Goal: Task Accomplishment & Management: Manage account settings

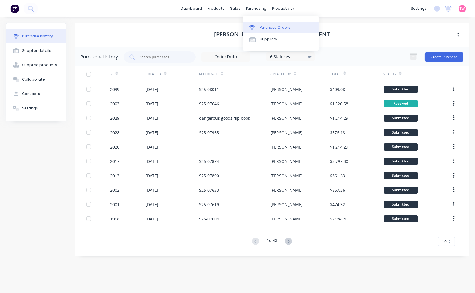
click at [275, 28] on div "Purchase Orders" at bounding box center [275, 27] width 31 height 5
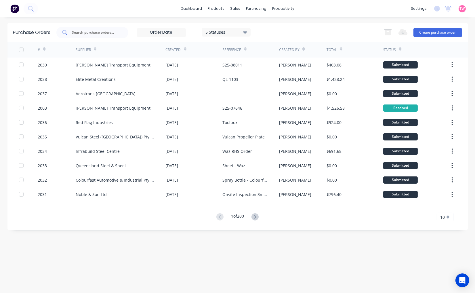
click at [110, 34] on input "text" at bounding box center [96, 33] width 48 height 6
type input "hilltop"
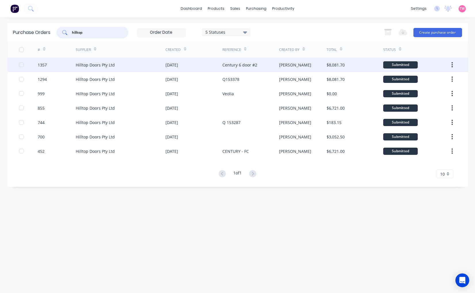
click at [125, 67] on div "Hilltop Doors Pty Ltd" at bounding box center [121, 65] width 90 height 14
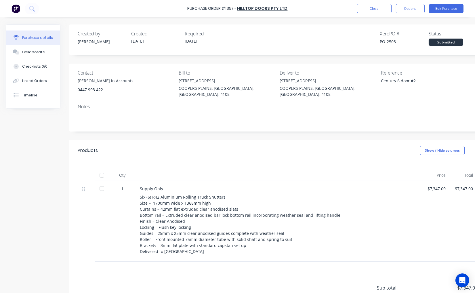
type textarea "x"
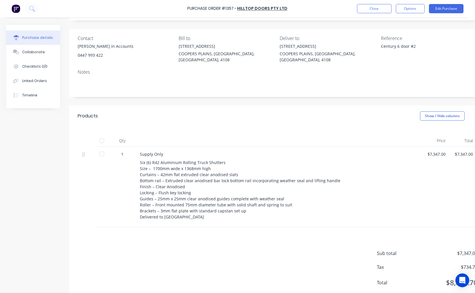
scroll to position [50, 0]
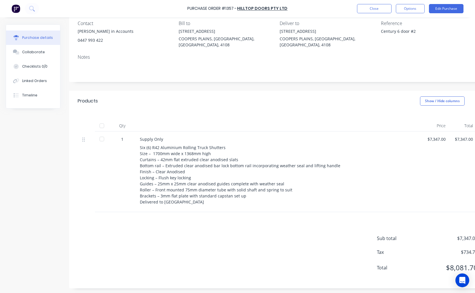
drag, startPoint x: 382, startPoint y: 82, endPoint x: 385, endPoint y: 84, distance: 3.6
click at [382, 82] on div "Created by [PERSON_NAME] Created [DATE] Required [DATE] Xero PO # PO-2503 Statu…" at bounding box center [277, 131] width 417 height 313
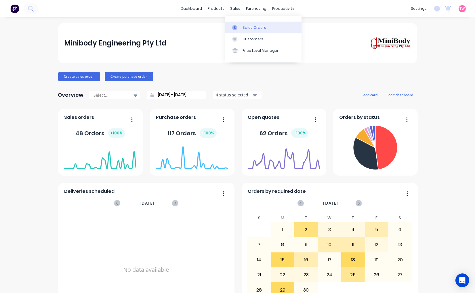
click at [247, 28] on div "Sales Orders" at bounding box center [255, 27] width 24 height 5
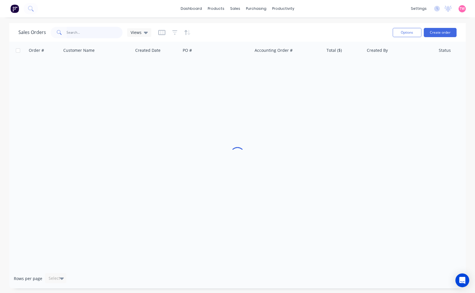
click at [87, 33] on input "text" at bounding box center [95, 33] width 56 height 12
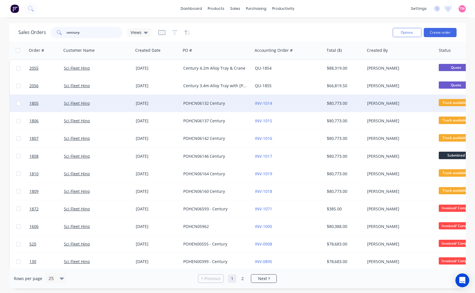
type input "century"
click at [118, 100] on div "Sci Fleet Hino" at bounding box center [96, 103] width 64 height 6
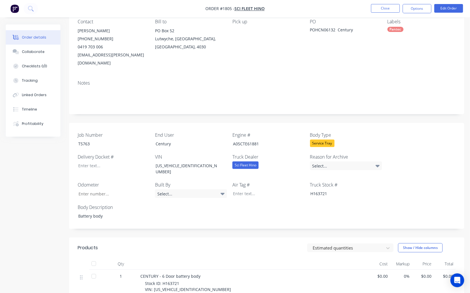
scroll to position [106, 0]
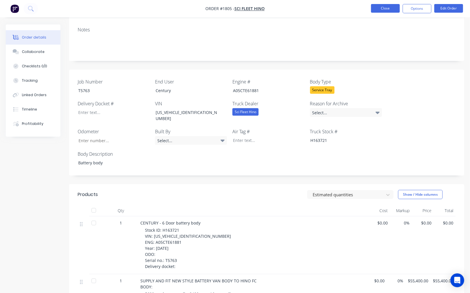
click at [381, 9] on button "Close" at bounding box center [385, 8] width 29 height 9
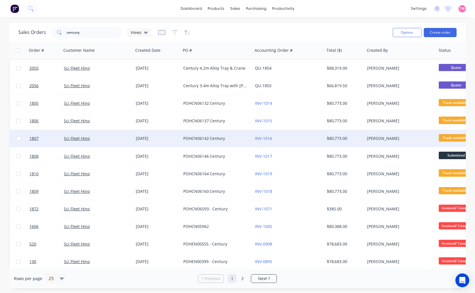
click at [113, 137] on div "Sci Fleet Hino" at bounding box center [96, 139] width 64 height 6
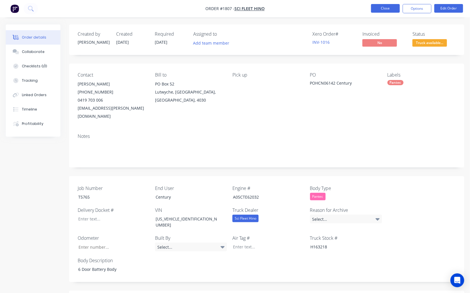
click at [392, 12] on button "Close" at bounding box center [385, 8] width 29 height 9
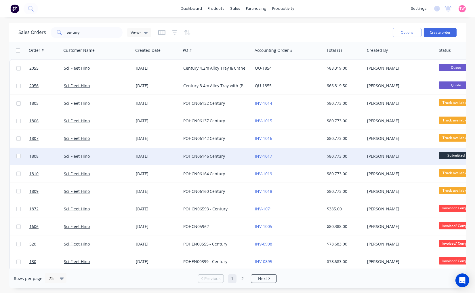
click at [106, 160] on div "Sci Fleet Hino" at bounding box center [98, 156] width 72 height 17
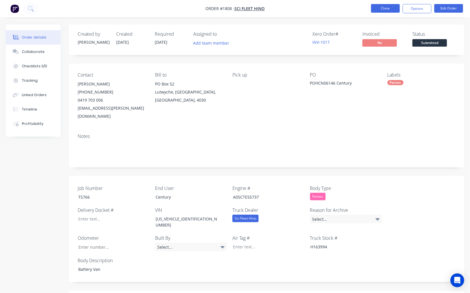
click at [385, 5] on button "Close" at bounding box center [385, 8] width 29 height 9
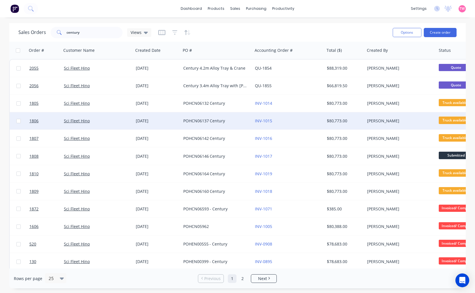
click at [109, 119] on div "Sci Fleet Hino" at bounding box center [96, 121] width 64 height 6
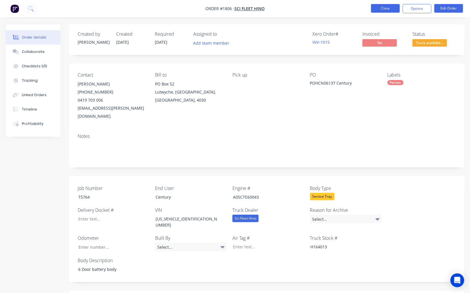
click at [382, 9] on button "Close" at bounding box center [385, 8] width 29 height 9
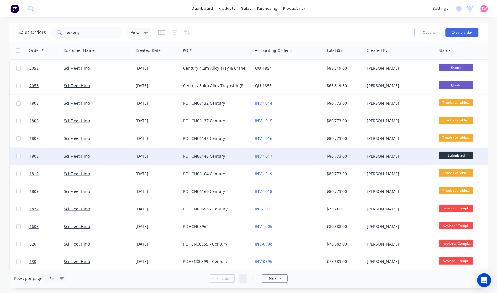
click at [108, 155] on div "Sci Fleet Hino" at bounding box center [96, 156] width 64 height 6
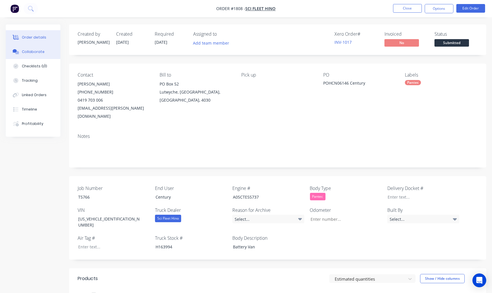
click at [35, 52] on div "Collaborate" at bounding box center [33, 51] width 23 height 5
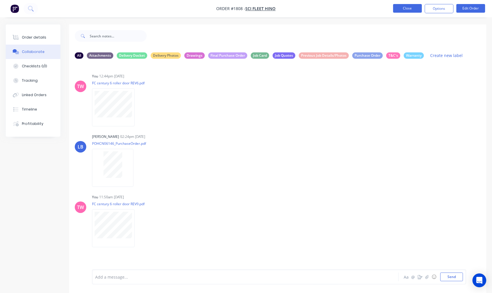
click at [408, 10] on button "Close" at bounding box center [407, 8] width 29 height 9
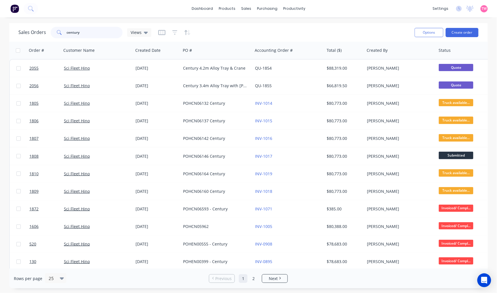
drag, startPoint x: 106, startPoint y: 33, endPoint x: 59, endPoint y: 32, distance: 46.9
click at [59, 32] on div "century" at bounding box center [87, 33] width 72 height 12
type input "coregas"
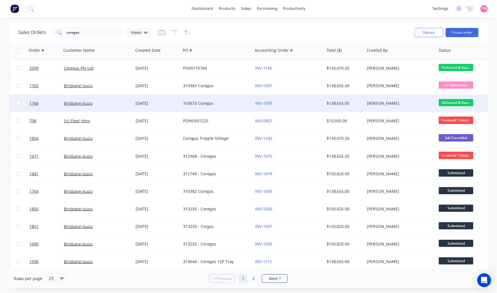
click at [108, 104] on div "Brisbane Isuzu" at bounding box center [96, 103] width 64 height 6
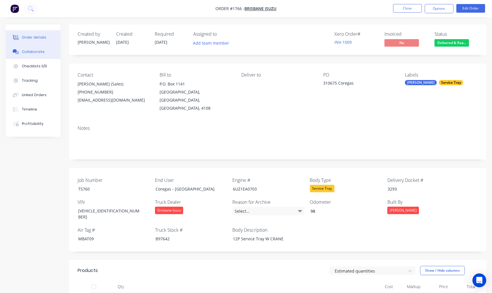
click at [30, 55] on button "Collaborate" at bounding box center [33, 52] width 55 height 14
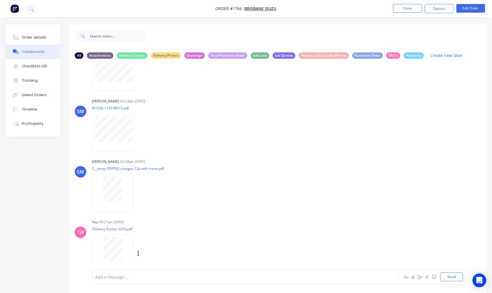
scroll to position [1365, 0]
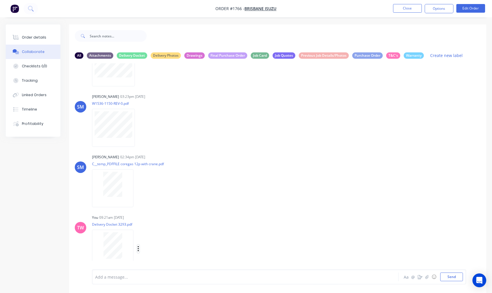
click at [137, 247] on button "button" at bounding box center [138, 249] width 2 height 8
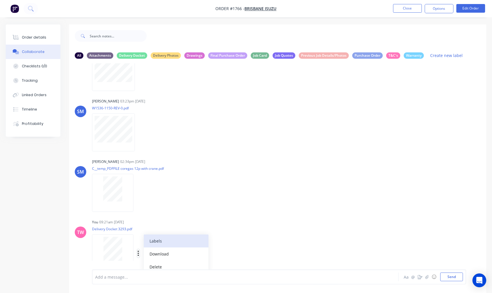
scroll to position [1370, 0]
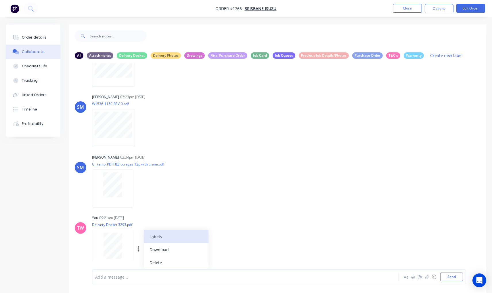
click at [173, 234] on button "Labels" at bounding box center [176, 236] width 65 height 13
click at [285, 175] on div "TW You 03:21pm 13/05/25 Purchase_Order_310675.pdf Labels Download Delete SM Ste…" at bounding box center [278, 166] width 418 height 206
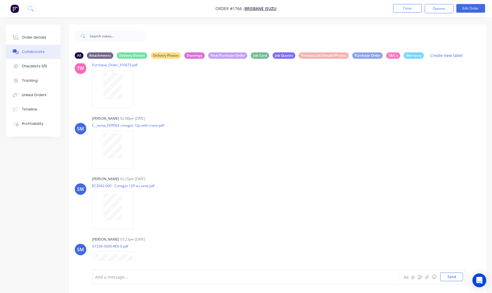
scroll to position [0, 0]
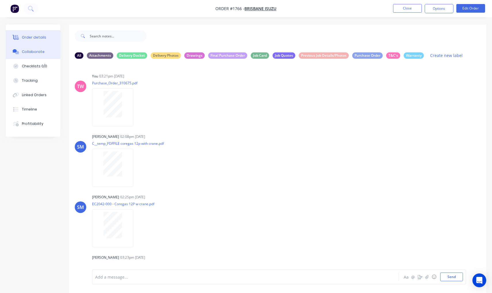
click at [35, 38] on div "Order details" at bounding box center [34, 37] width 24 height 5
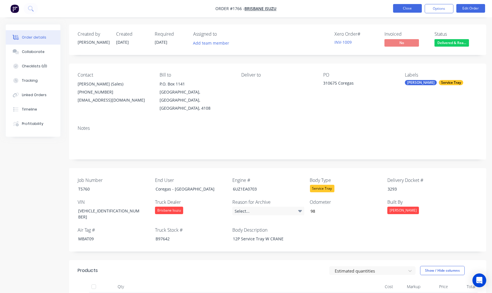
click at [402, 7] on button "Close" at bounding box center [407, 8] width 29 height 9
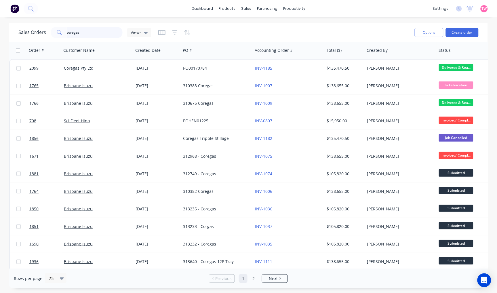
click at [90, 32] on input "coregas" at bounding box center [95, 33] width 56 height 12
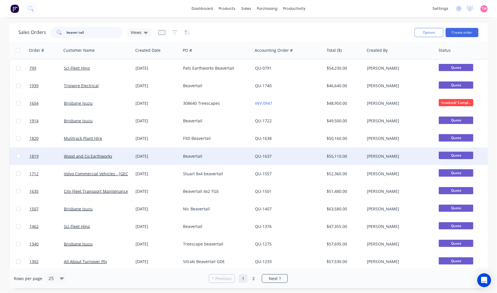
type input "beaver tail"
click at [123, 155] on div "Wood and Co Earthworks" at bounding box center [96, 156] width 64 height 6
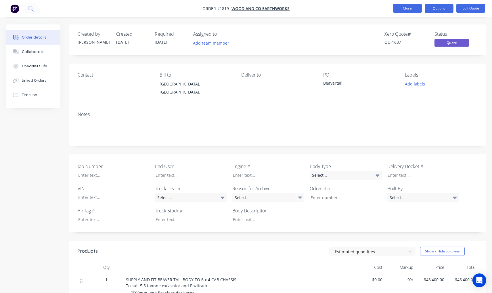
click at [400, 10] on button "Close" at bounding box center [407, 8] width 29 height 9
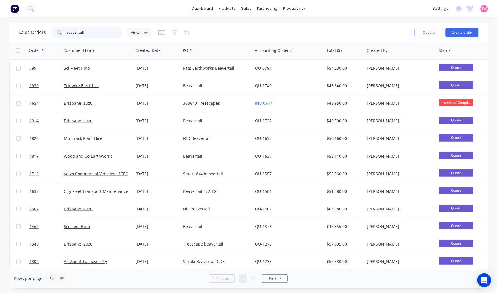
drag, startPoint x: 86, startPoint y: 35, endPoint x: 50, endPoint y: 30, distance: 35.7
click at [51, 34] on div "beaver tail" at bounding box center [87, 33] width 72 height 12
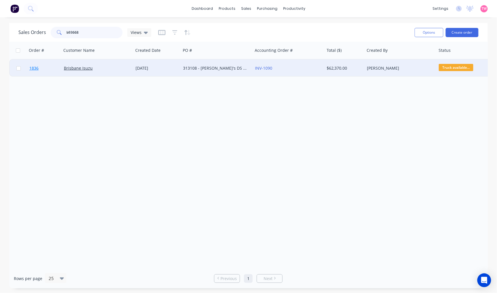
type input "b93668"
click at [55, 73] on link "1836" at bounding box center [46, 68] width 35 height 17
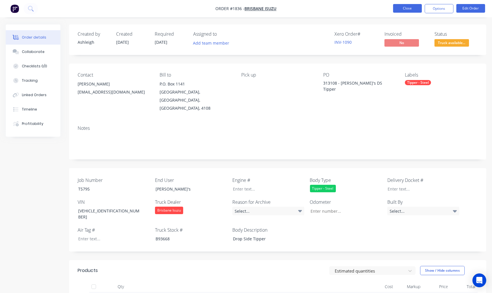
click at [409, 7] on button "Close" at bounding box center [407, 8] width 29 height 9
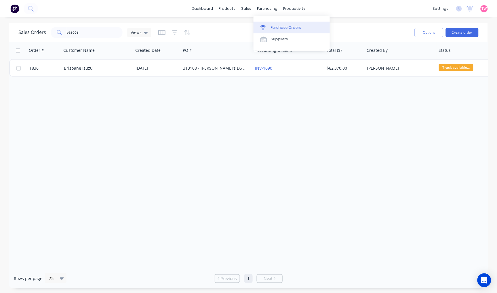
click at [277, 28] on div "Purchase Orders" at bounding box center [286, 27] width 31 height 5
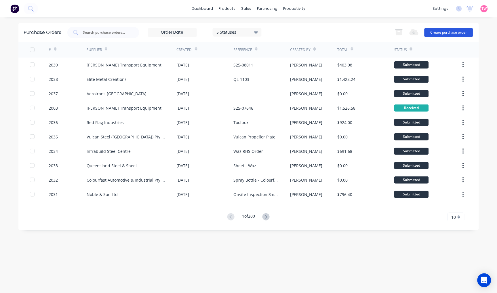
click at [442, 30] on button "Create purchase order" at bounding box center [449, 32] width 49 height 9
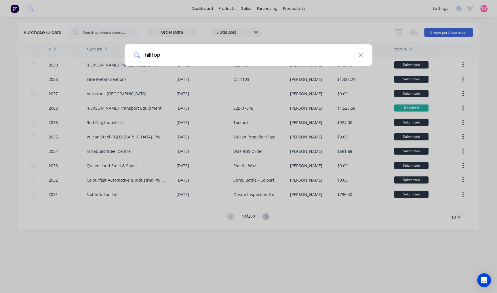
type input "hilltop"
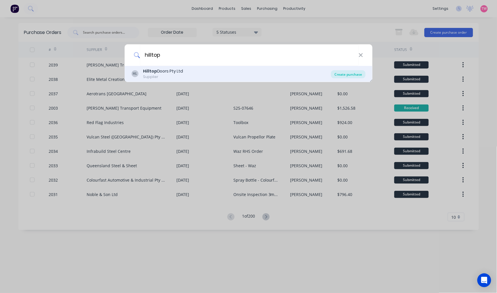
click at [348, 74] on div "Create purchase" at bounding box center [348, 74] width 35 height 8
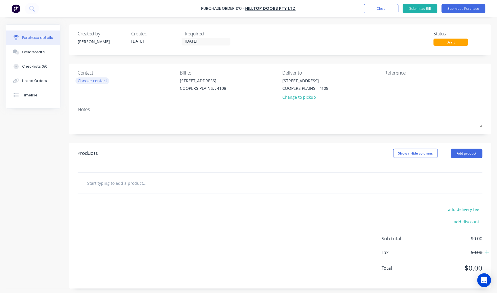
click at [92, 80] on div "Choose contact" at bounding box center [92, 81] width 29 height 6
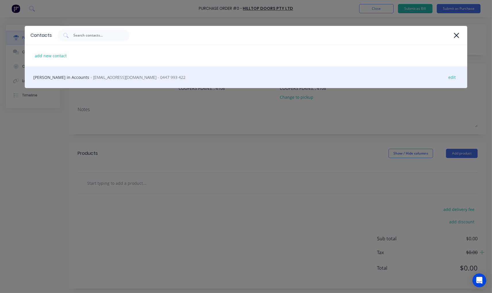
click at [136, 79] on span "- hilltopdoorsau@outlook.com - 0447 993 422" at bounding box center [138, 77] width 95 height 6
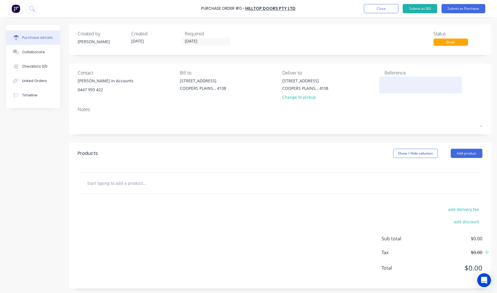
click at [396, 82] on textarea at bounding box center [421, 84] width 72 height 13
click at [378, 9] on button "Close" at bounding box center [381, 8] width 35 height 9
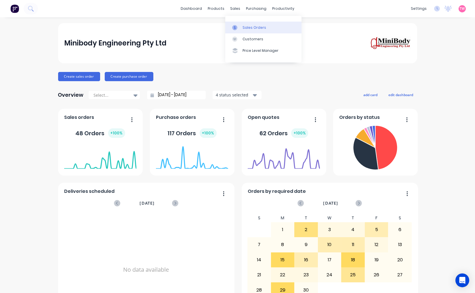
click at [252, 27] on div "Sales Orders" at bounding box center [255, 27] width 24 height 5
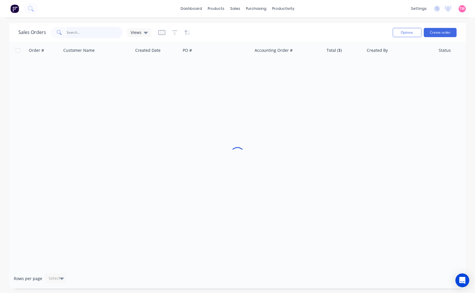
click at [89, 31] on input "text" at bounding box center [95, 33] width 56 height 12
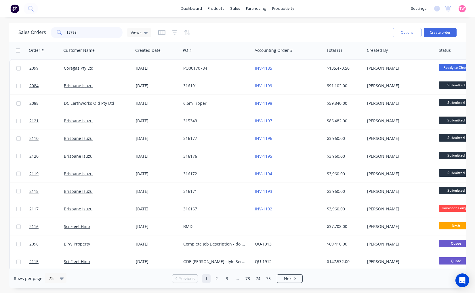
type input "T5798"
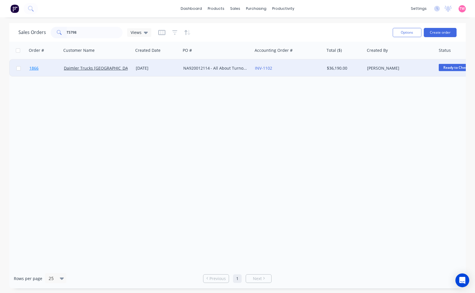
click at [50, 70] on link "1866" at bounding box center [46, 68] width 35 height 17
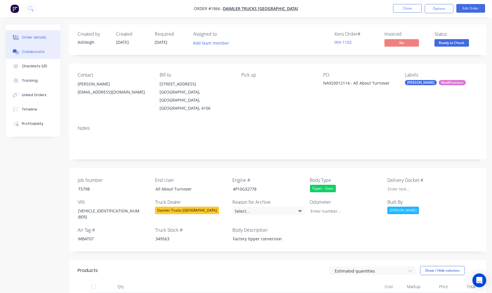
click at [35, 55] on button "Collaborate" at bounding box center [33, 52] width 55 height 14
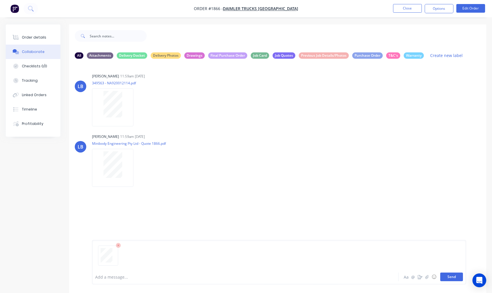
click at [453, 277] on button "Send" at bounding box center [452, 277] width 23 height 9
click at [24, 36] on div "Order details" at bounding box center [34, 37] width 24 height 5
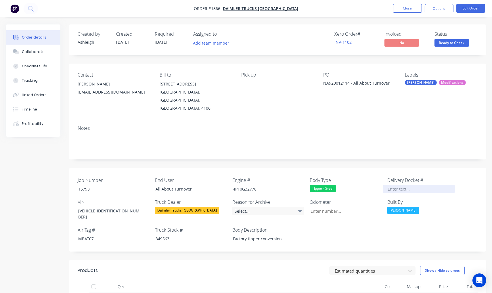
click at [401, 185] on div at bounding box center [419, 189] width 72 height 8
click at [449, 42] on span "Ready to Check" at bounding box center [452, 42] width 35 height 7
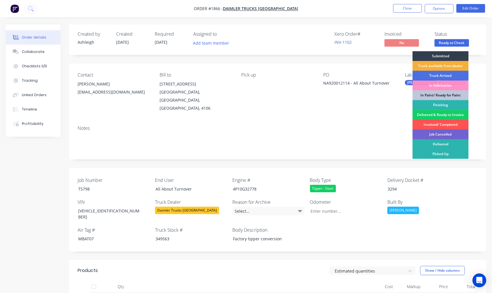
click at [436, 115] on div "Delivered & Ready to Invoice" at bounding box center [441, 115] width 56 height 10
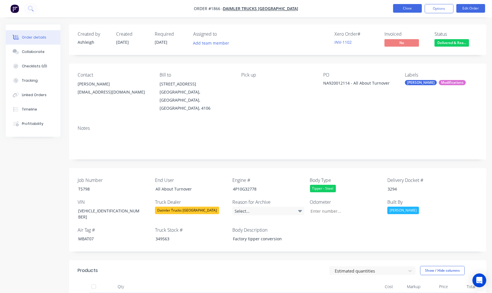
click at [404, 7] on button "Close" at bounding box center [407, 8] width 29 height 9
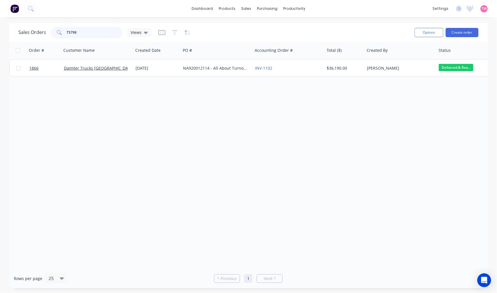
drag, startPoint x: 84, startPoint y: 32, endPoint x: 52, endPoint y: 34, distance: 32.0
click at [52, 34] on div "T5798" at bounding box center [87, 33] width 72 height 12
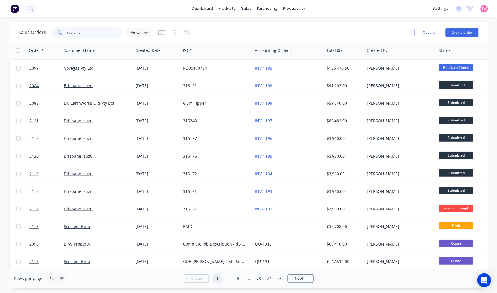
click at [87, 34] on input "text" at bounding box center [95, 33] width 56 height 12
type input "q5170"
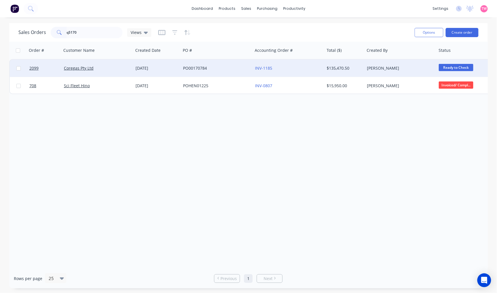
click at [108, 70] on div "Coregas Pty Ltd" at bounding box center [96, 68] width 64 height 6
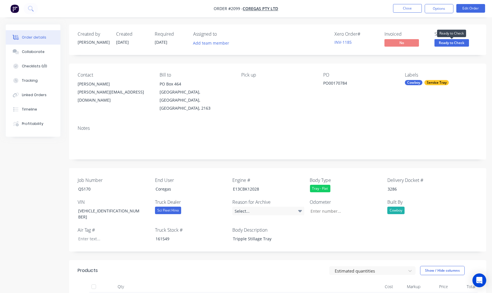
click at [447, 42] on span "Ready to Check" at bounding box center [452, 42] width 35 height 7
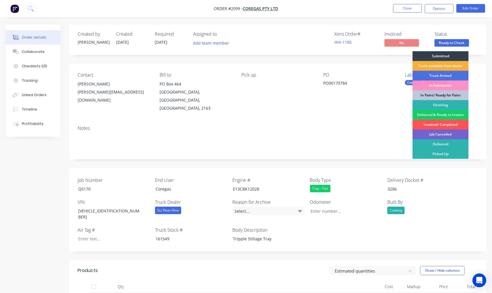
click at [444, 116] on div "Delivered & Ready to Invoice" at bounding box center [441, 115] width 56 height 10
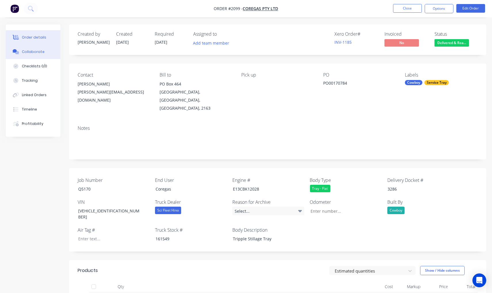
click at [44, 48] on button "Collaborate" at bounding box center [33, 52] width 55 height 14
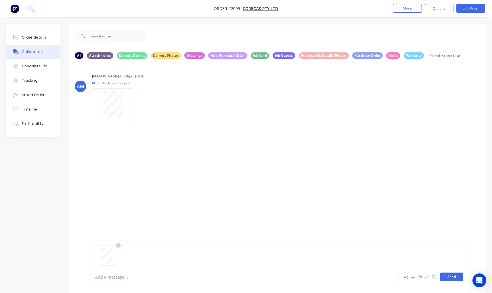
click at [452, 278] on button "Send" at bounding box center [452, 277] width 23 height 9
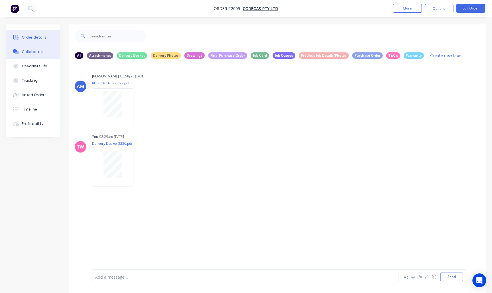
click at [41, 38] on div "Order details" at bounding box center [34, 37] width 24 height 5
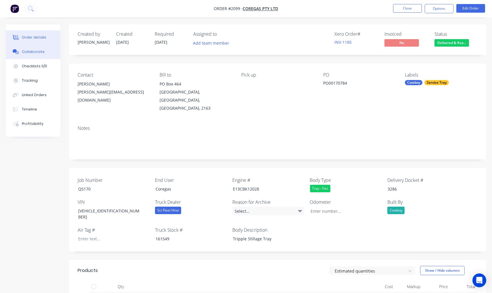
click at [38, 52] on div "Collaborate" at bounding box center [33, 51] width 23 height 5
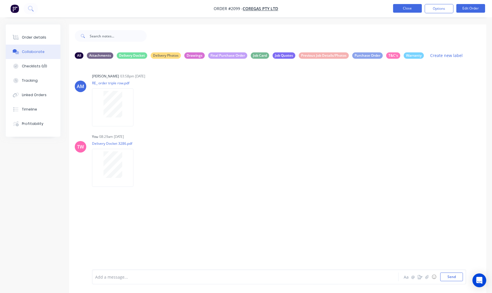
click at [403, 7] on button "Close" at bounding box center [407, 8] width 29 height 9
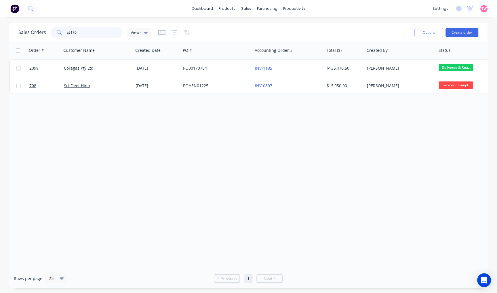
drag, startPoint x: 85, startPoint y: 31, endPoint x: 61, endPoint y: 31, distance: 24.2
click at [61, 31] on div "q5170" at bounding box center [87, 33] width 72 height 12
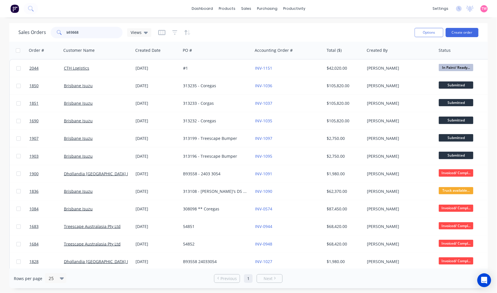
type input "b93668"
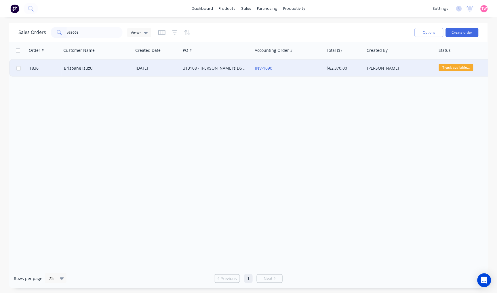
click at [114, 69] on div "Brisbane Isuzu" at bounding box center [96, 68] width 64 height 6
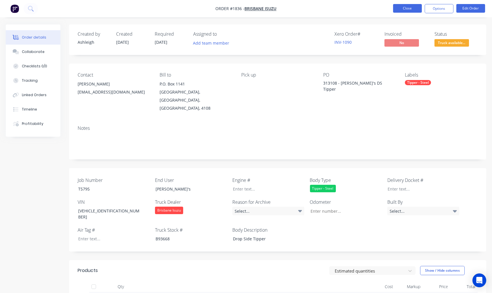
click at [404, 10] on button "Close" at bounding box center [407, 8] width 29 height 9
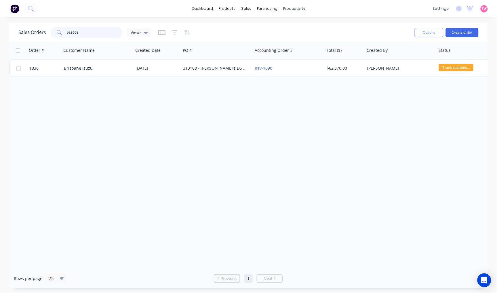
drag, startPoint x: 97, startPoint y: 33, endPoint x: 48, endPoint y: 36, distance: 49.0
click at [48, 36] on div "Sales Orders b93668 Views" at bounding box center [84, 33] width 133 height 12
type input "coregas"
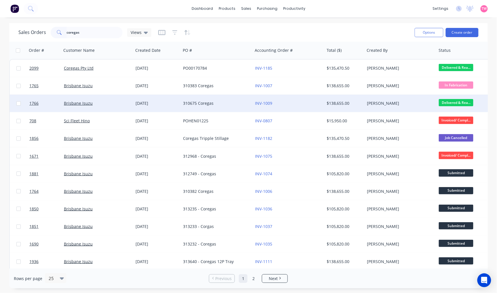
click at [109, 105] on div "Brisbane Isuzu" at bounding box center [96, 103] width 64 height 6
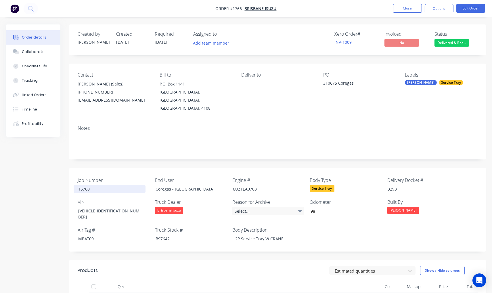
click at [87, 185] on div "T5760" at bounding box center [110, 189] width 72 height 8
copy div "T5760"
click at [411, 9] on button "Close" at bounding box center [407, 8] width 29 height 9
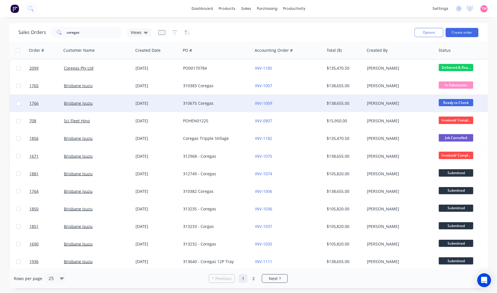
click at [110, 104] on div "Brisbane Isuzu" at bounding box center [96, 103] width 64 height 6
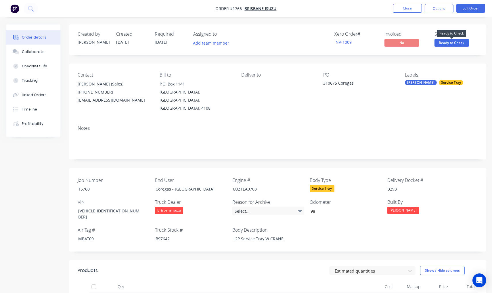
click at [452, 41] on span "Ready to Check" at bounding box center [452, 42] width 35 height 7
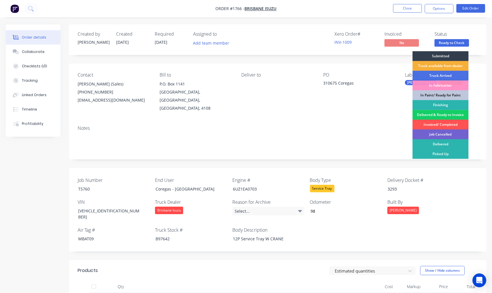
click at [439, 115] on div "Delivered & Ready to Invoice" at bounding box center [441, 115] width 56 height 10
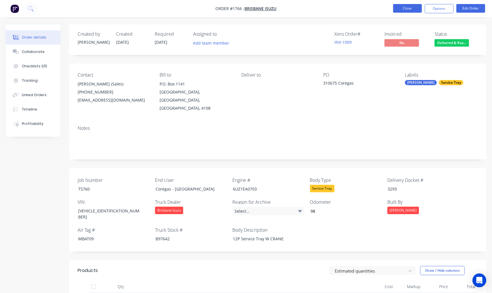
click at [402, 8] on button "Close" at bounding box center [407, 8] width 29 height 9
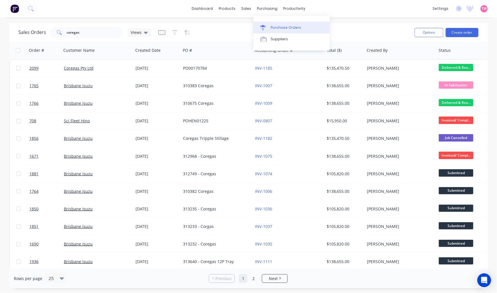
click at [282, 26] on div "Purchase Orders" at bounding box center [286, 27] width 31 height 5
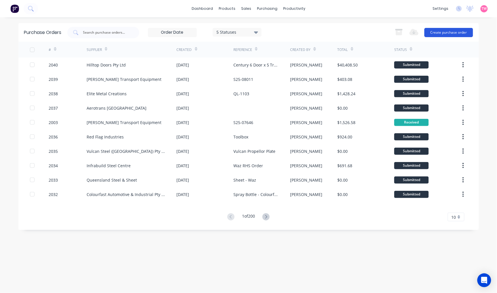
click at [453, 32] on button "Create purchase order" at bounding box center [449, 32] width 49 height 9
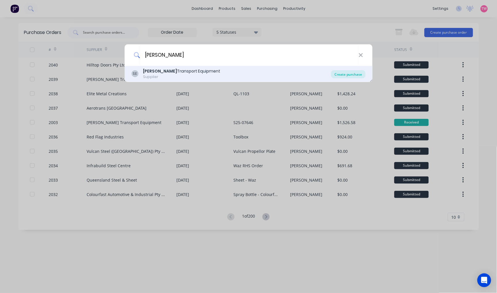
type input "shephard"
click at [345, 76] on div "Create purchase" at bounding box center [348, 74] width 35 height 8
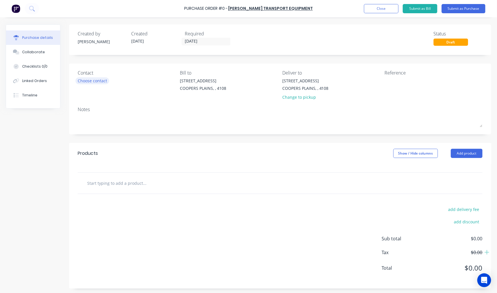
click at [101, 81] on div "Choose contact" at bounding box center [92, 81] width 29 height 6
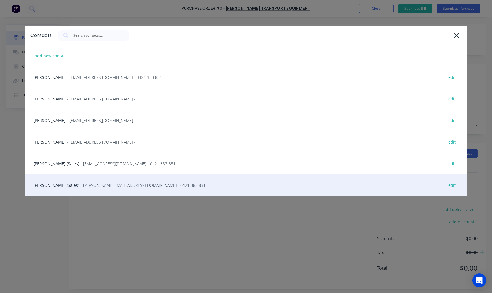
click at [58, 186] on div "Steve Erfurth (Sales) - stevee@ste.com.au - 0421 383 831 edit" at bounding box center [246, 185] width 443 height 22
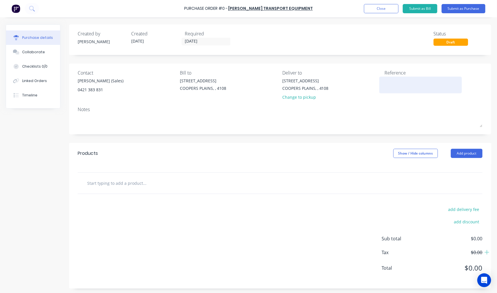
click at [385, 81] on textarea at bounding box center [421, 84] width 72 height 13
paste textarea "S25-08113"
type textarea "S25-08113"
type textarea "x"
type textarea "S25-08113"
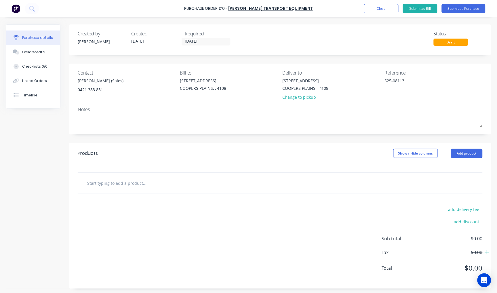
click at [112, 187] on input "text" at bounding box center [144, 183] width 115 height 12
paste input "T0403-60"
type textarea "x"
type input "T0403-60"
type textarea "x"
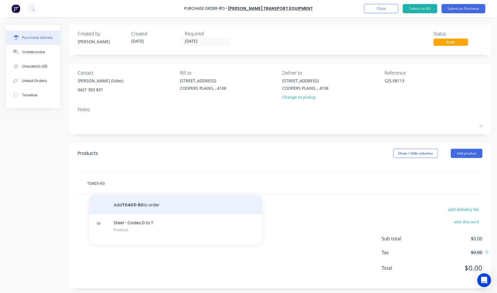
type input "T0403-60"
click at [149, 207] on button "Add T0403-60 to order" at bounding box center [175, 205] width 173 height 18
type textarea "x"
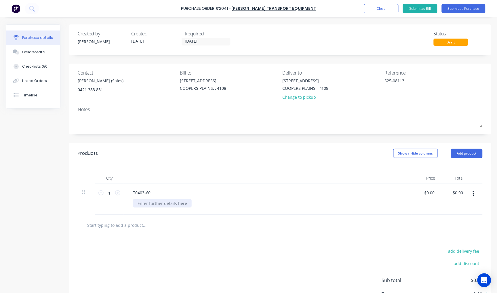
type textarea "x"
click at [152, 203] on div at bounding box center [162, 203] width 59 height 8
paste div
click at [108, 192] on input "1" at bounding box center [110, 193] width 12 height 9
type textarea "x"
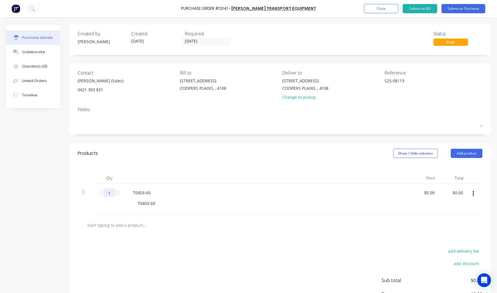
type input "4"
type textarea "x"
type input "4"
type textarea "x"
type input "0.00"
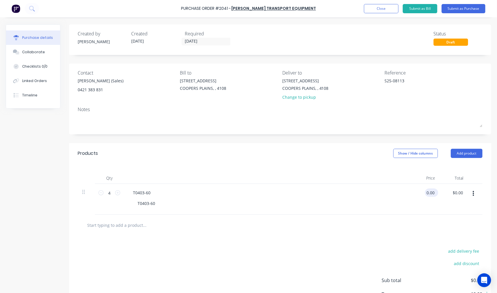
click at [425, 191] on input "0.00" at bounding box center [430, 193] width 11 height 8
type textarea "x"
click at [425, 191] on input "0.00" at bounding box center [430, 193] width 11 height 8
type input "1708.00"
type textarea "x"
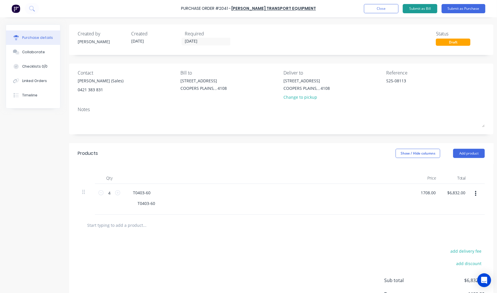
type input "$1,708.00"
type input "$6,832.00"
type input "1708.00"
type textarea "x"
type input "1708.00"
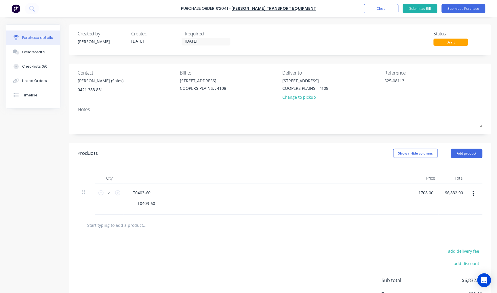
type textarea "x"
type input "$1,708.00"
type input "6832.00"
type textarea "x"
type input "$6,832.00"
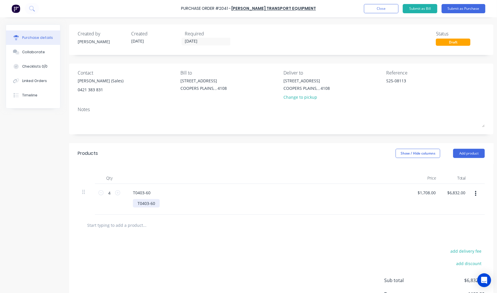
type textarea "x"
type input "$6,832.00"
click at [154, 203] on div "T0403-60" at bounding box center [146, 203] width 27 height 8
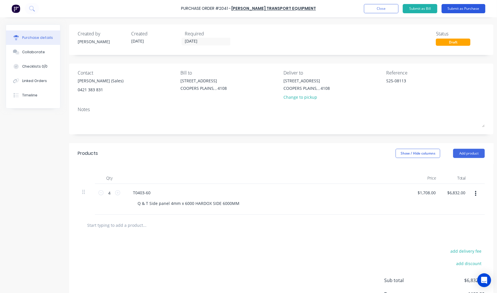
click at [465, 7] on button "Submit as Purchase" at bounding box center [464, 8] width 44 height 9
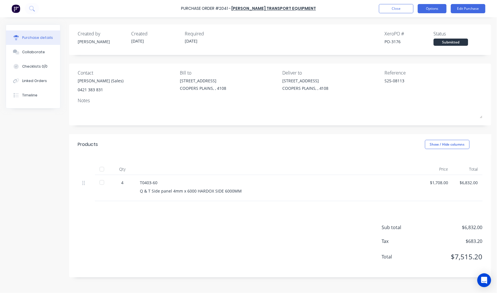
click at [427, 9] on button "Options" at bounding box center [432, 8] width 29 height 9
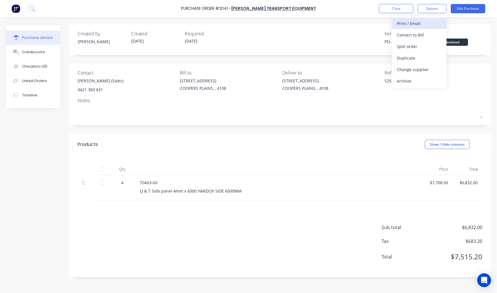
click at [419, 23] on div "Print / Email" at bounding box center [419, 23] width 44 height 8
click at [416, 33] on div "With pricing" at bounding box center [419, 35] width 44 height 8
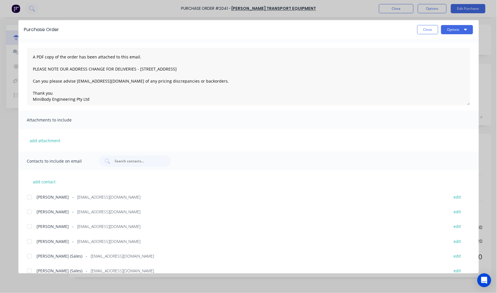
scroll to position [23, 0]
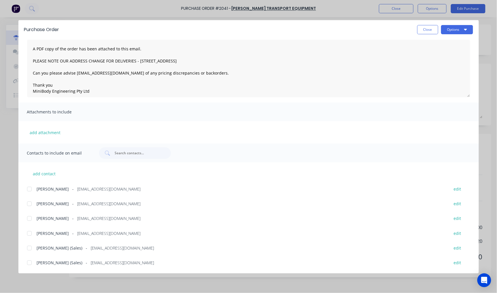
click at [28, 263] on div at bounding box center [30, 263] width 12 height 12
click at [460, 28] on button "Options" at bounding box center [457, 29] width 32 height 9
click at [438, 67] on div "Email" at bounding box center [446, 67] width 44 height 8
click at [424, 29] on button "Close" at bounding box center [427, 29] width 21 height 9
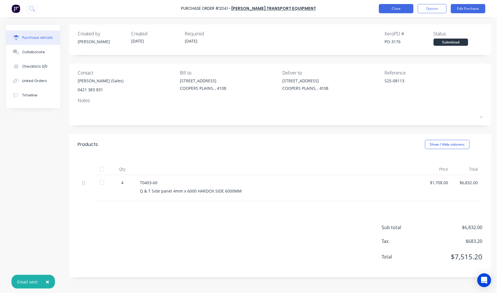
click at [391, 10] on button "Close" at bounding box center [396, 8] width 35 height 9
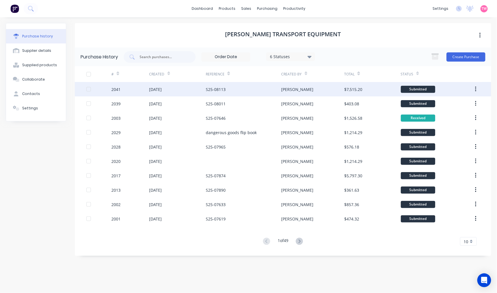
click at [180, 92] on div "30 Sep 2025" at bounding box center [177, 89] width 57 height 14
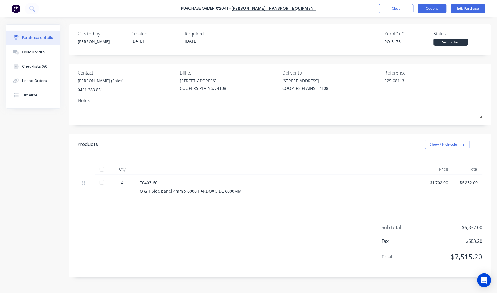
click at [435, 10] on button "Options" at bounding box center [432, 8] width 29 height 9
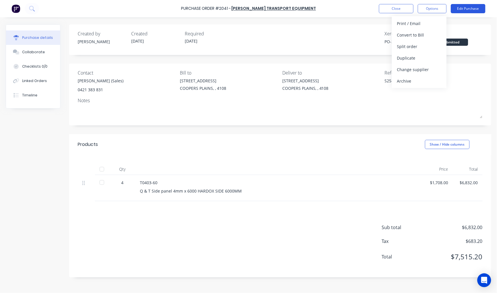
click at [464, 7] on button "Edit Purchase" at bounding box center [468, 8] width 35 height 9
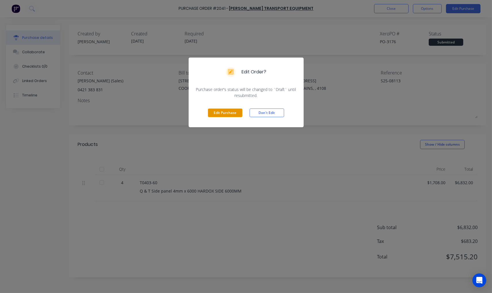
click at [227, 111] on button "Edit Purchase" at bounding box center [225, 113] width 35 height 9
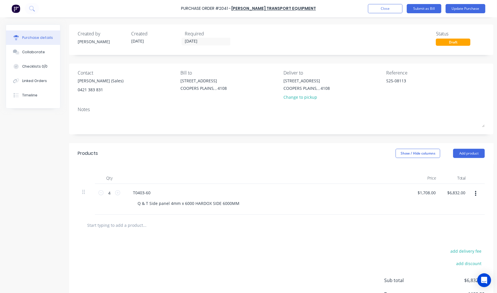
click at [128, 225] on input "text" at bounding box center [144, 225] width 115 height 12
paste input "T0240G-60"
type textarea "x"
type input "T0240G-60"
type textarea "x"
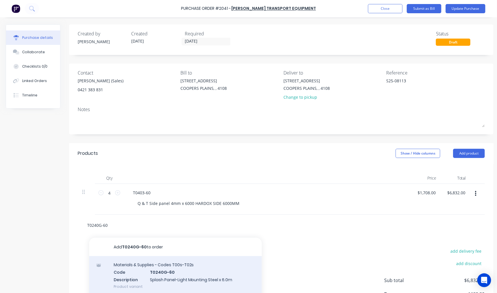
type input "T0240G-60"
click at [163, 266] on div "Materials & Supplies - Codes T00s-T02s Code T0240G-60 Description Splash Panel-…" at bounding box center [175, 275] width 173 height 39
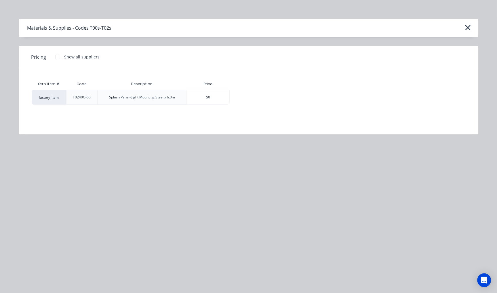
click at [58, 57] on div at bounding box center [58, 57] width 12 height 12
click at [247, 99] on div "$284.71" at bounding box center [250, 97] width 40 height 14
type textarea "x"
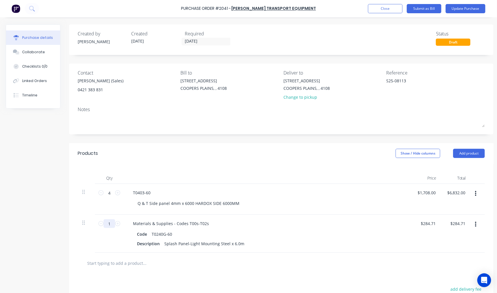
click at [111, 223] on input "1" at bounding box center [110, 223] width 12 height 9
type textarea "x"
type input "4"
type input "$1,138.84"
type textarea "x"
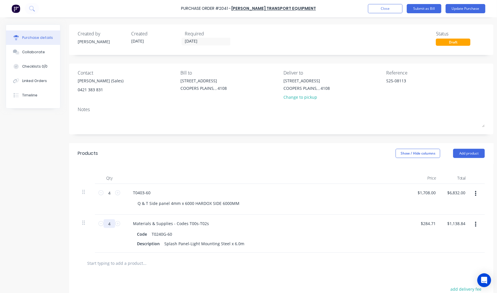
type input "4"
click at [467, 10] on button "Update Purchase" at bounding box center [466, 8] width 40 height 9
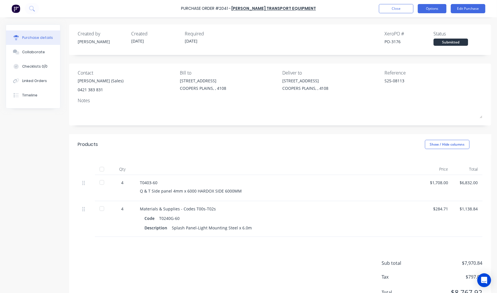
click at [435, 9] on button "Options" at bounding box center [432, 8] width 29 height 9
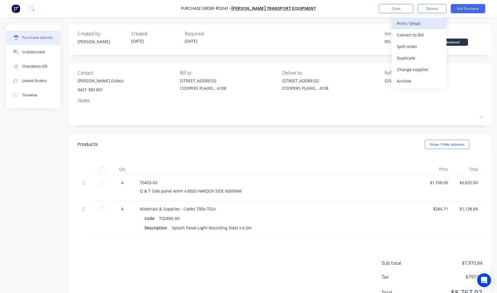
click at [426, 20] on div "Print / Email" at bounding box center [419, 23] width 44 height 8
click at [419, 35] on div "With pricing" at bounding box center [419, 35] width 44 height 8
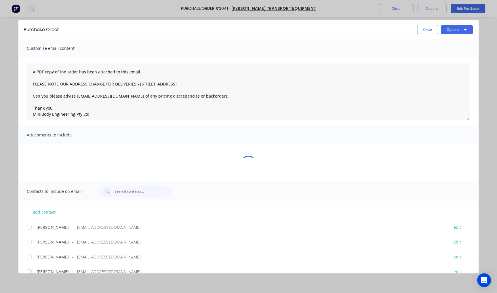
type textarea "x"
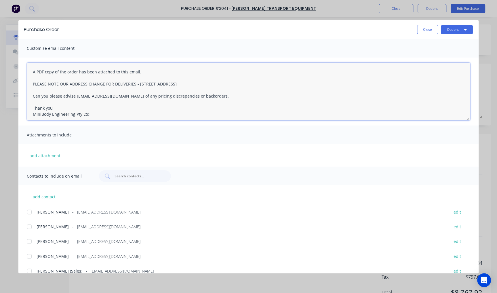
click at [33, 70] on textarea "A PDF copy of the order has been attached to this email. PLEASE NOTE OUR ADDRES…" at bounding box center [248, 92] width 443 height 58
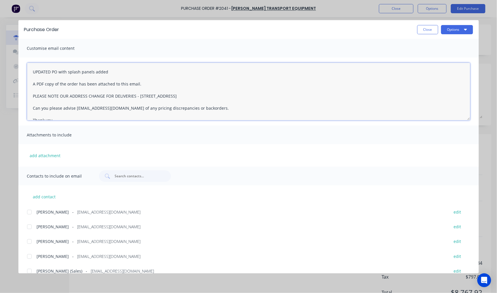
scroll to position [23, 0]
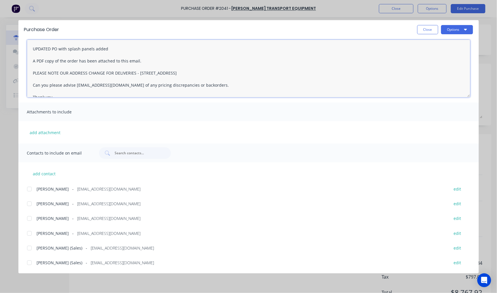
click at [28, 262] on div at bounding box center [30, 263] width 12 height 12
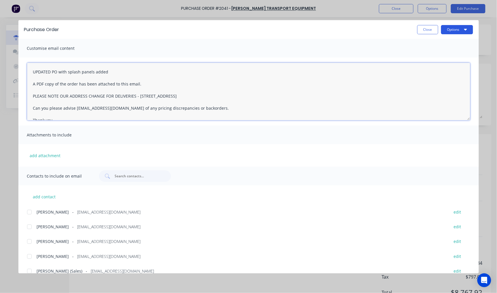
type textarea "UPDATED PO with splash panels added A PDF copy of the order has been attached t…"
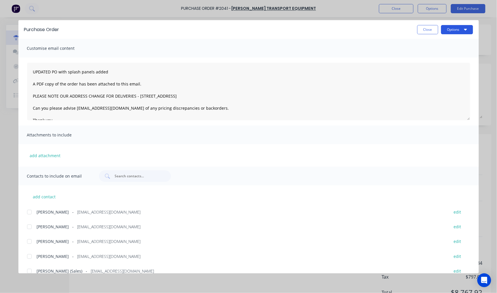
click at [456, 31] on button "Options" at bounding box center [457, 29] width 32 height 9
click at [435, 64] on div "Email" at bounding box center [446, 67] width 44 height 8
click at [421, 30] on button "Close" at bounding box center [427, 29] width 21 height 9
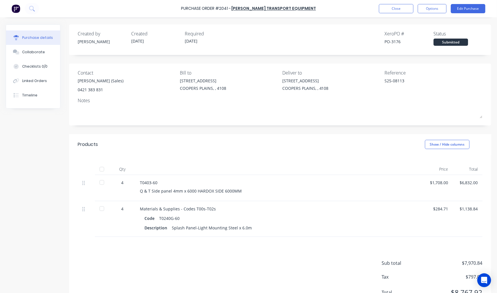
type textarea "x"
click at [397, 8] on button "Close" at bounding box center [396, 8] width 35 height 9
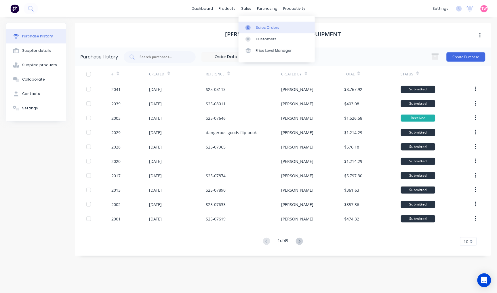
click at [262, 27] on div "Sales Orders" at bounding box center [268, 27] width 24 height 5
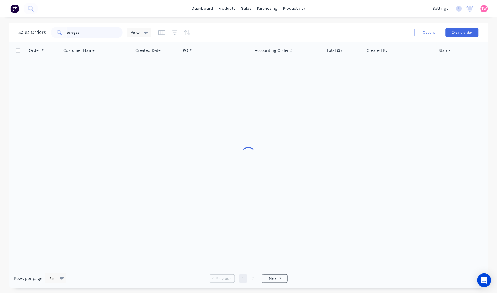
click at [86, 31] on input "coregas" at bounding box center [95, 33] width 56 height 12
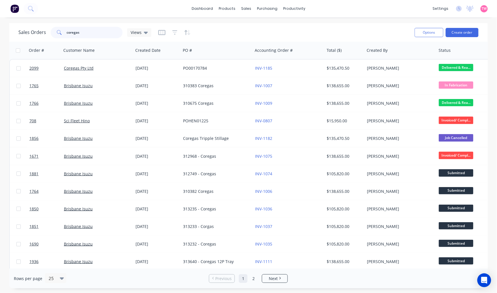
click at [86, 31] on input "coregas" at bounding box center [95, 33] width 56 height 12
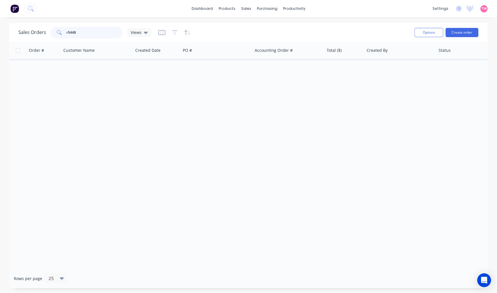
drag, startPoint x: 88, startPoint y: 33, endPoint x: 66, endPoint y: 34, distance: 21.3
click at [68, 33] on input "r5448" at bounding box center [95, 33] width 56 height 12
click at [65, 34] on div "r5448" at bounding box center [87, 33] width 72 height 12
type input "8"
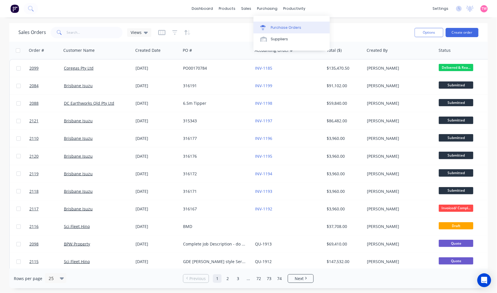
click at [282, 27] on div "Purchase Orders" at bounding box center [286, 27] width 31 height 5
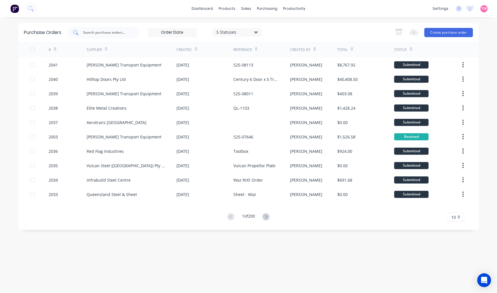
click at [115, 33] on input "text" at bounding box center [107, 33] width 48 height 6
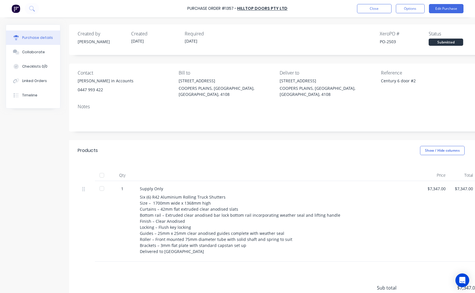
scroll to position [50, 0]
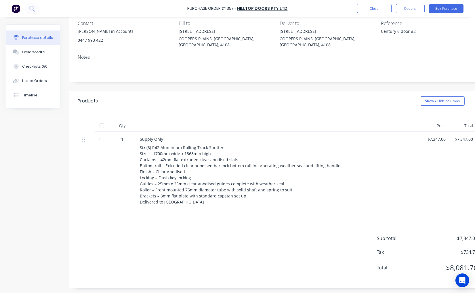
click at [326, 111] on div "Qty Price Total 1 Supply Only Six (6) R42 Aluminium Rolling Truck Shutters Size…" at bounding box center [277, 161] width 417 height 101
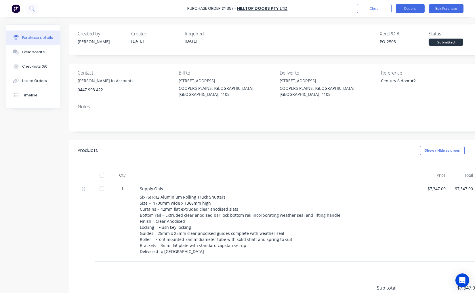
click at [411, 7] on button "Options" at bounding box center [410, 8] width 29 height 9
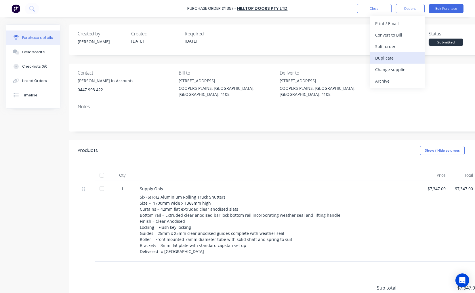
click at [389, 60] on div "Duplicate" at bounding box center [397, 58] width 44 height 8
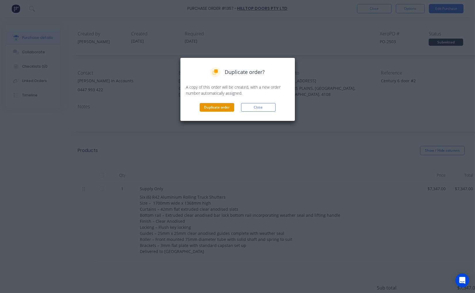
click at [222, 107] on button "Duplicate order" at bounding box center [217, 107] width 35 height 9
type textarea "x"
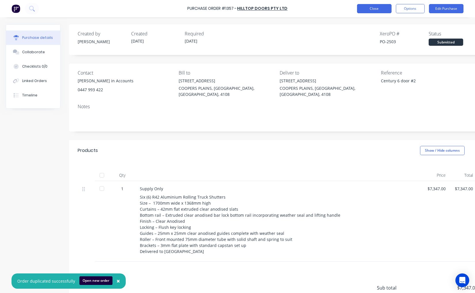
click at [383, 11] on button "Close" at bounding box center [374, 8] width 35 height 9
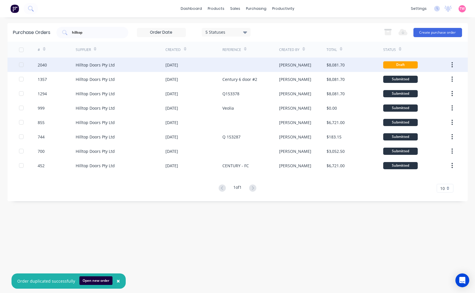
click at [151, 64] on div "Hilltop Doors Pty Ltd" at bounding box center [121, 65] width 90 height 14
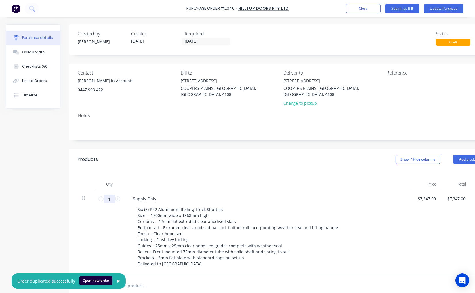
click at [109, 195] on input "1" at bounding box center [110, 199] width 12 height 9
type input "5"
type input "$36,735.00"
type input "5"
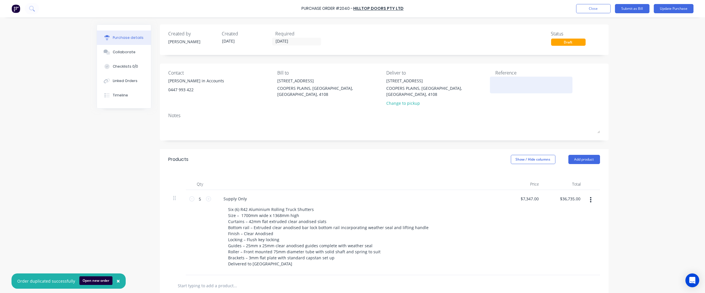
click at [475, 78] on div at bounding box center [532, 85] width 72 height 14
click at [475, 82] on textarea at bounding box center [532, 84] width 72 height 13
type textarea "Century 6Door"
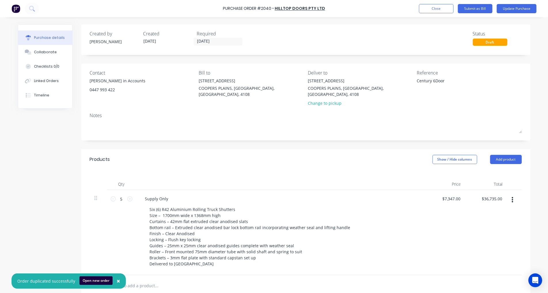
type textarea "x"
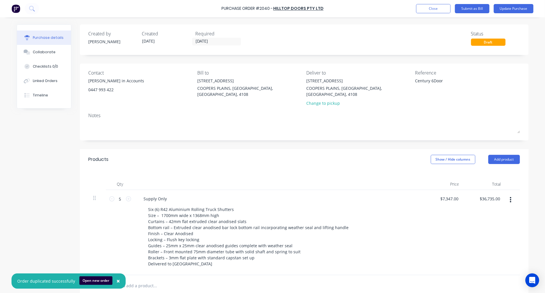
type textarea "Century 6Door"
type textarea "x"
type textarea "Century 6Door"
type textarea "x"
click at [430, 79] on textarea "Century 6Door" at bounding box center [452, 84] width 72 height 13
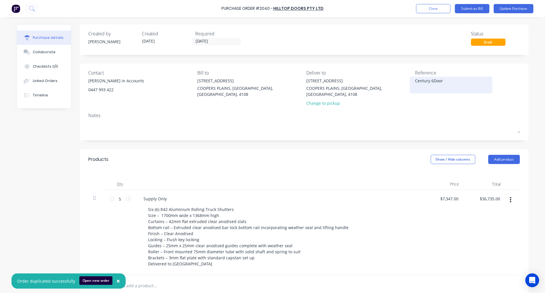
type textarea "Century 6 Door"
type textarea "x"
click at [454, 79] on textarea "Century 6 Door" at bounding box center [452, 84] width 72 height 13
type textarea "Century 6 Door x 5 Trucks"
type textarea "x"
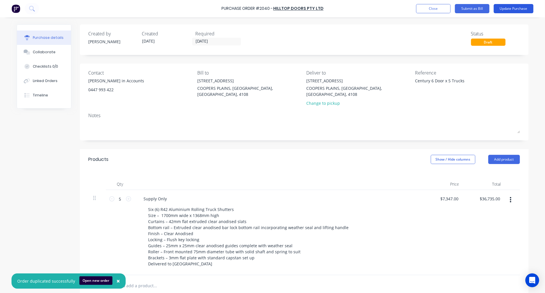
type textarea "Century 6 Door x 5 Trucks"
click at [475, 9] on button "Update Purchase" at bounding box center [514, 8] width 40 height 9
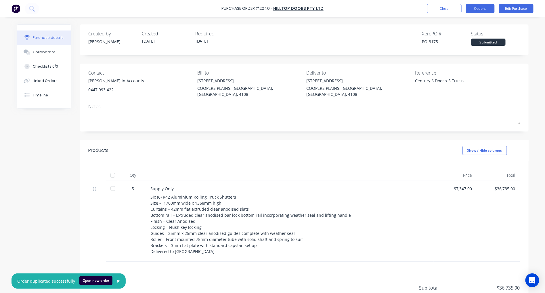
click at [475, 9] on button "Options" at bounding box center [480, 8] width 29 height 9
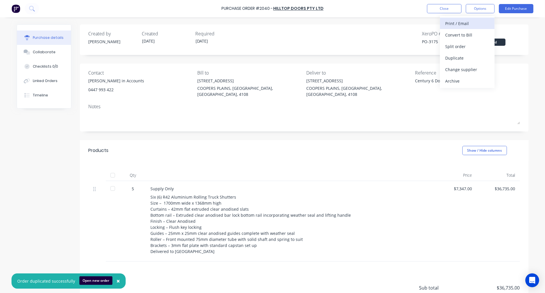
click at [468, 23] on div "Print / Email" at bounding box center [468, 23] width 44 height 8
click at [464, 32] on div "With pricing" at bounding box center [468, 35] width 44 height 8
type textarea "x"
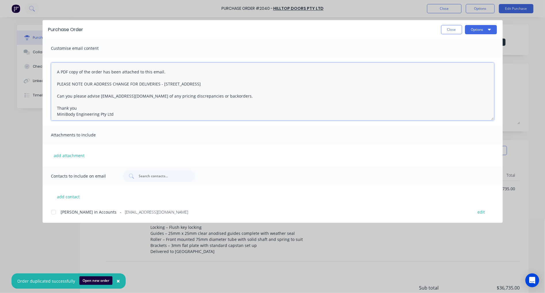
click at [56, 69] on textarea "A PDF copy of the order has been attached to this email. PLEASE NOTE OUR ADDRES…" at bounding box center [272, 92] width 443 height 58
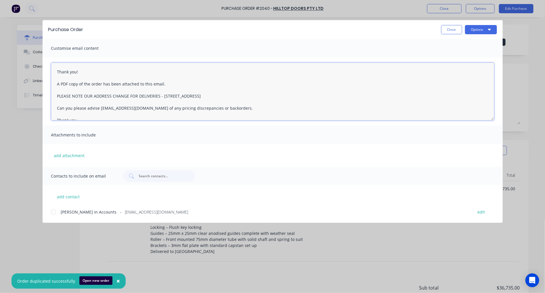
click at [52, 213] on div at bounding box center [54, 212] width 12 height 12
type textarea "Thank you! A PDF copy of the order has been attached to this email. PLEASE NOTE…"
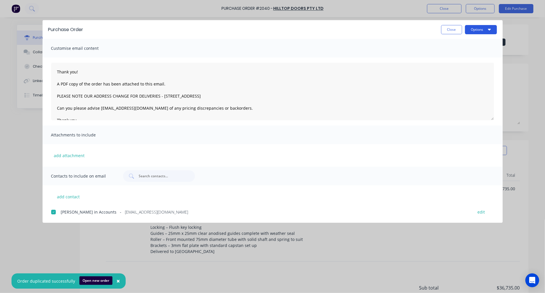
click at [475, 30] on button "Options" at bounding box center [481, 29] width 32 height 9
click at [453, 67] on div "Email" at bounding box center [470, 67] width 44 height 8
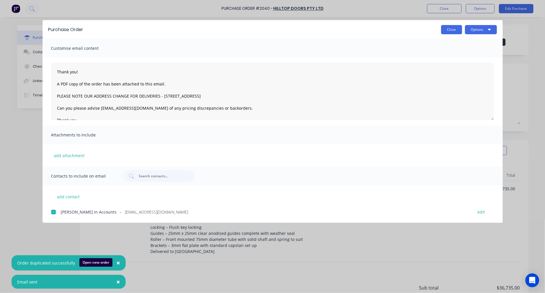
click at [454, 29] on button "Close" at bounding box center [452, 29] width 21 height 9
type textarea "x"
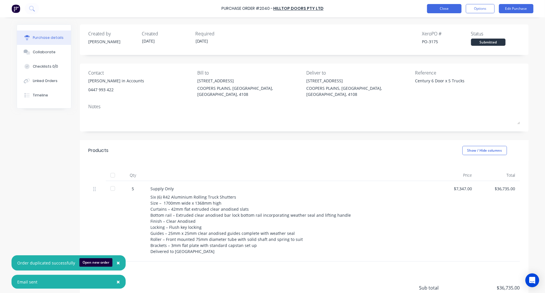
click at [452, 11] on button "Close" at bounding box center [444, 8] width 35 height 9
